Goal: Find specific page/section: Find specific page/section

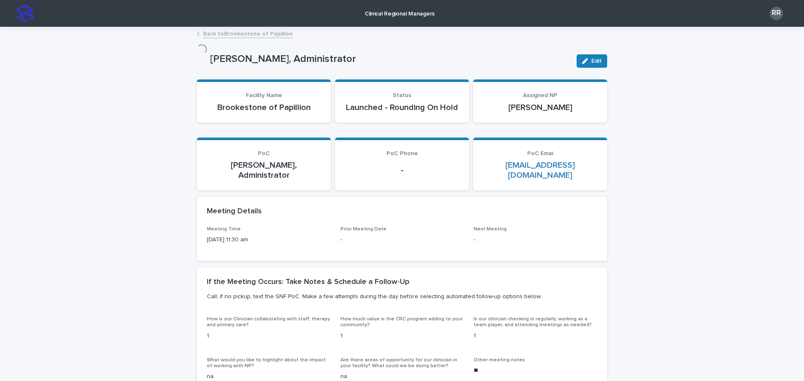
click at [402, 13] on p "Clinical Regional Managers" at bounding box center [400, 9] width 70 height 18
